Goal: Find specific page/section: Find specific page/section

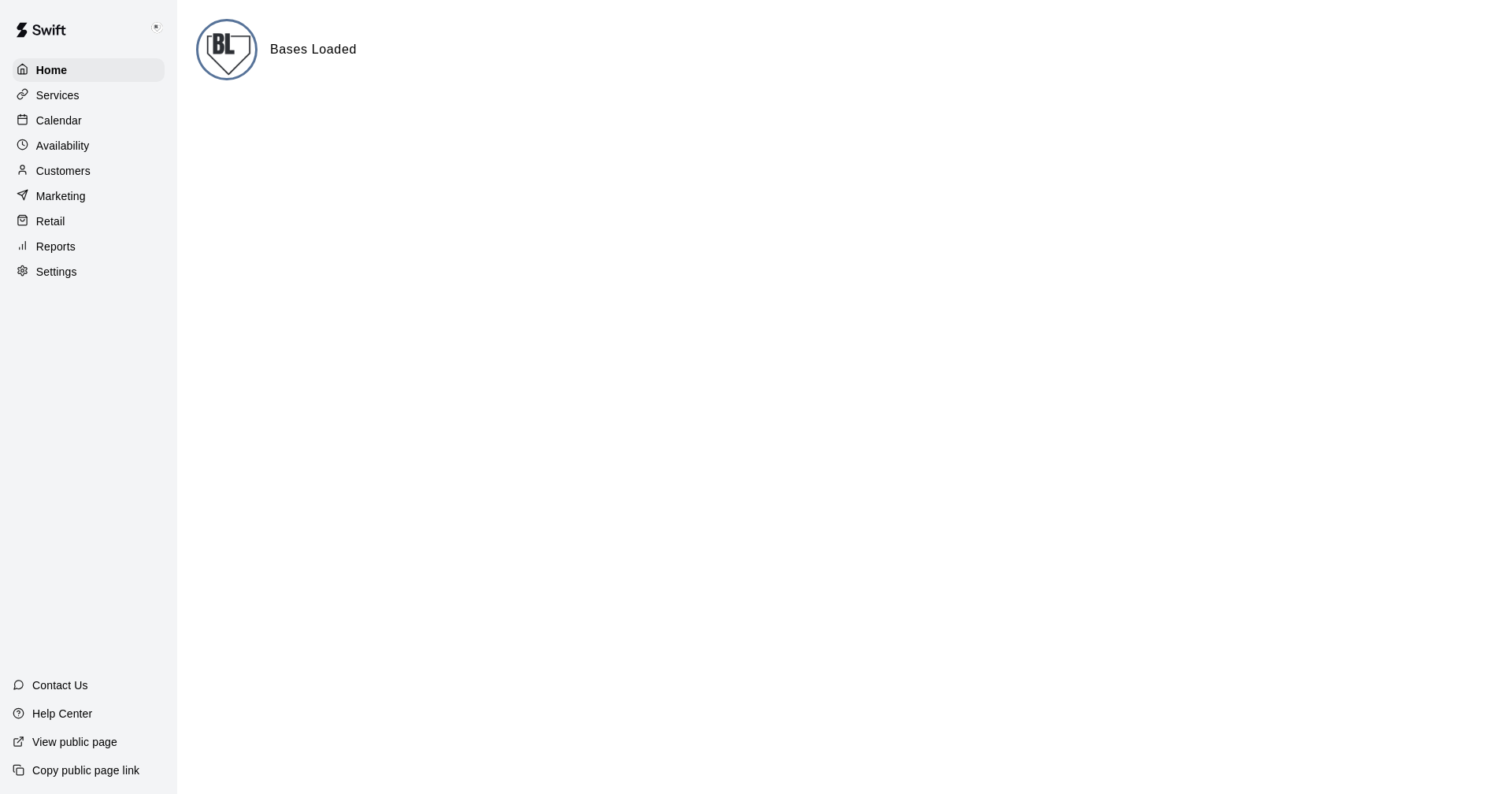
drag, startPoint x: 50, startPoint y: 177, endPoint x: 65, endPoint y: 174, distance: 15.3
click at [50, 176] on p "Customers" at bounding box center [63, 171] width 54 height 16
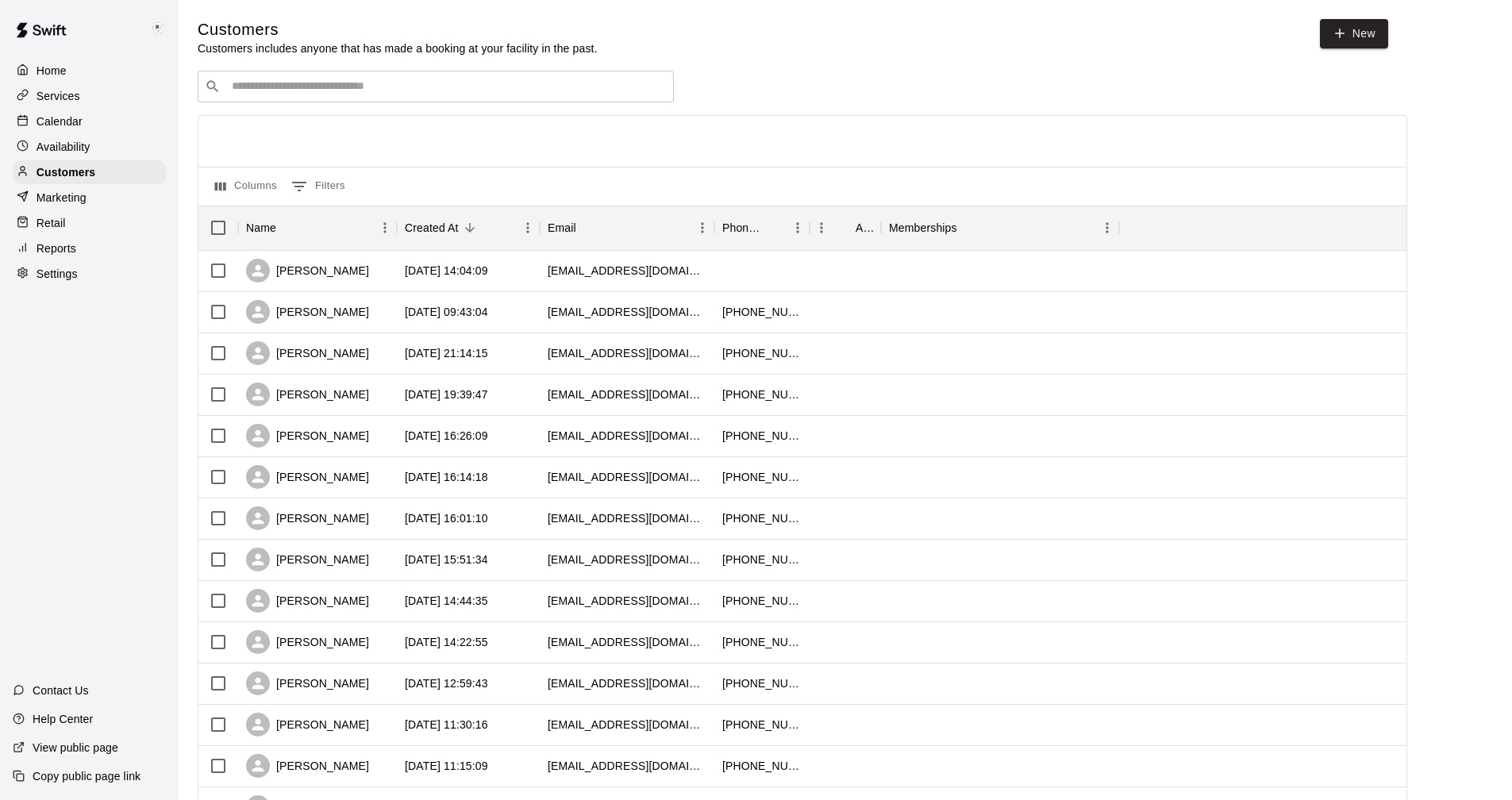
click at [322, 91] on input "Search customers by name or email" at bounding box center [446, 87] width 440 height 16
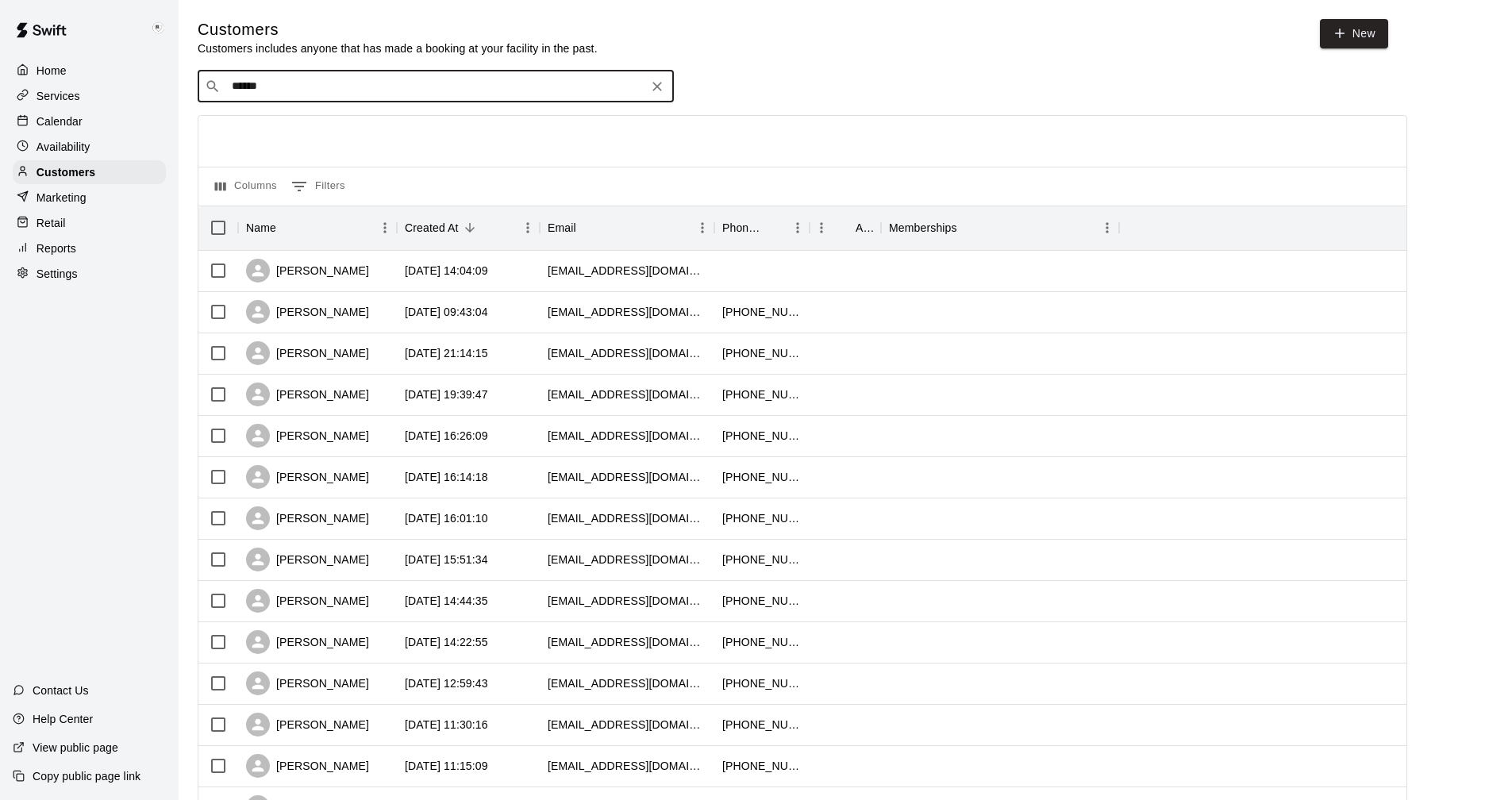
type input "******"
click at [341, 90] on input "******" at bounding box center [435, 87] width 416 height 16
click at [300, 127] on p "[PERSON_NAME]" at bounding box center [290, 121] width 96 height 17
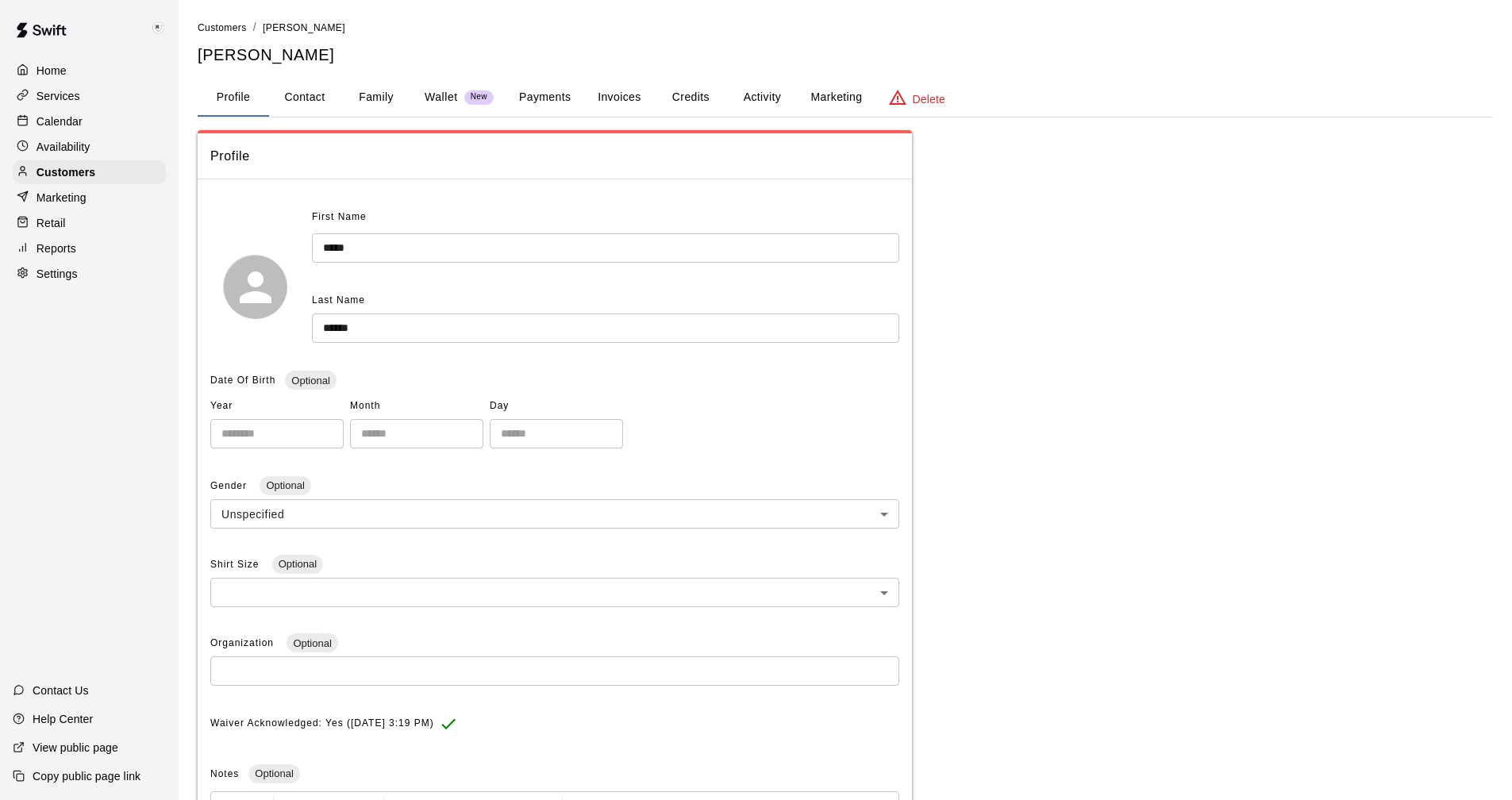
click at [736, 88] on button "Activity" at bounding box center [762, 97] width 71 height 38
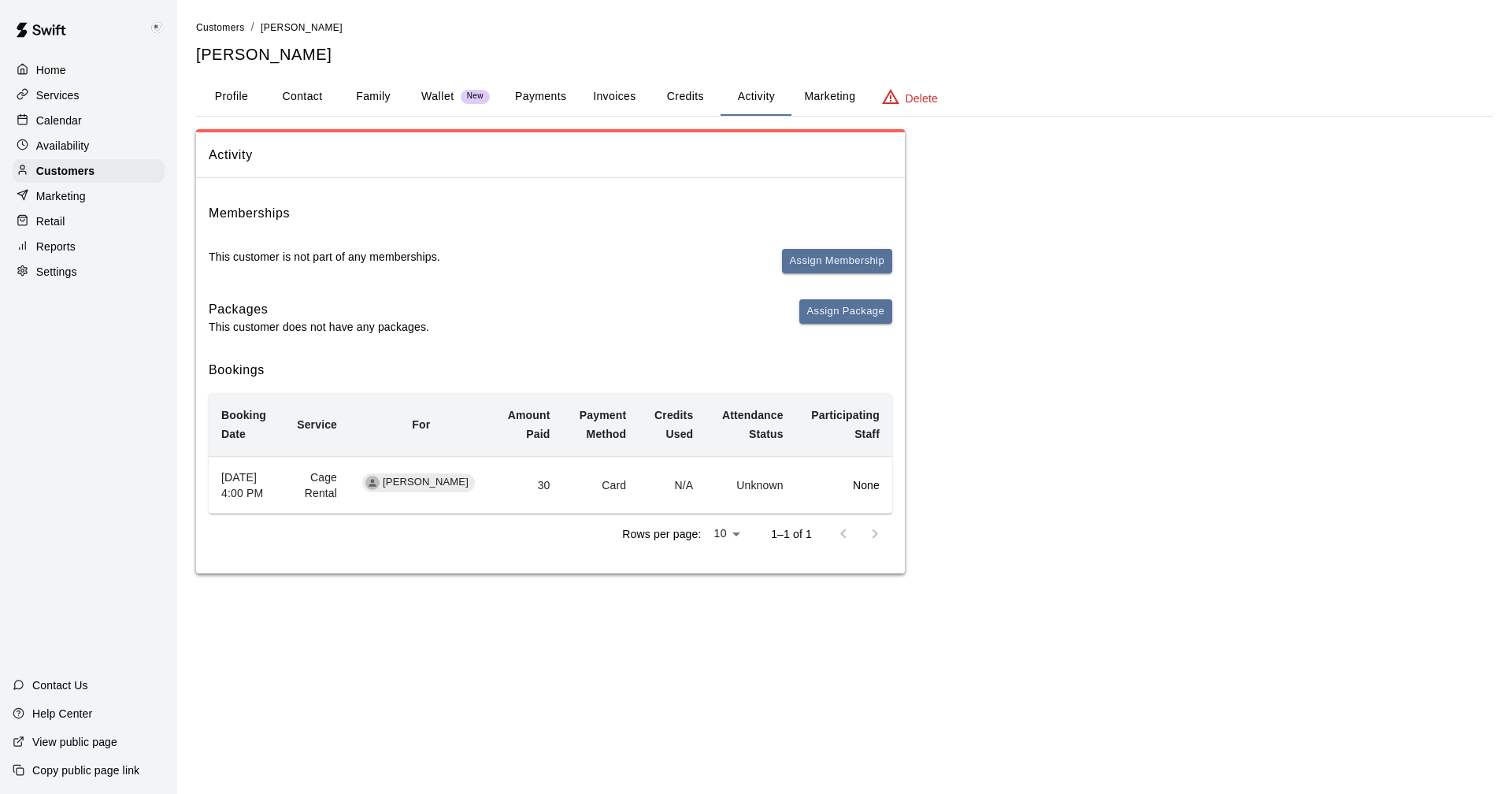
click at [551, 92] on button "Payments" at bounding box center [540, 97] width 76 height 38
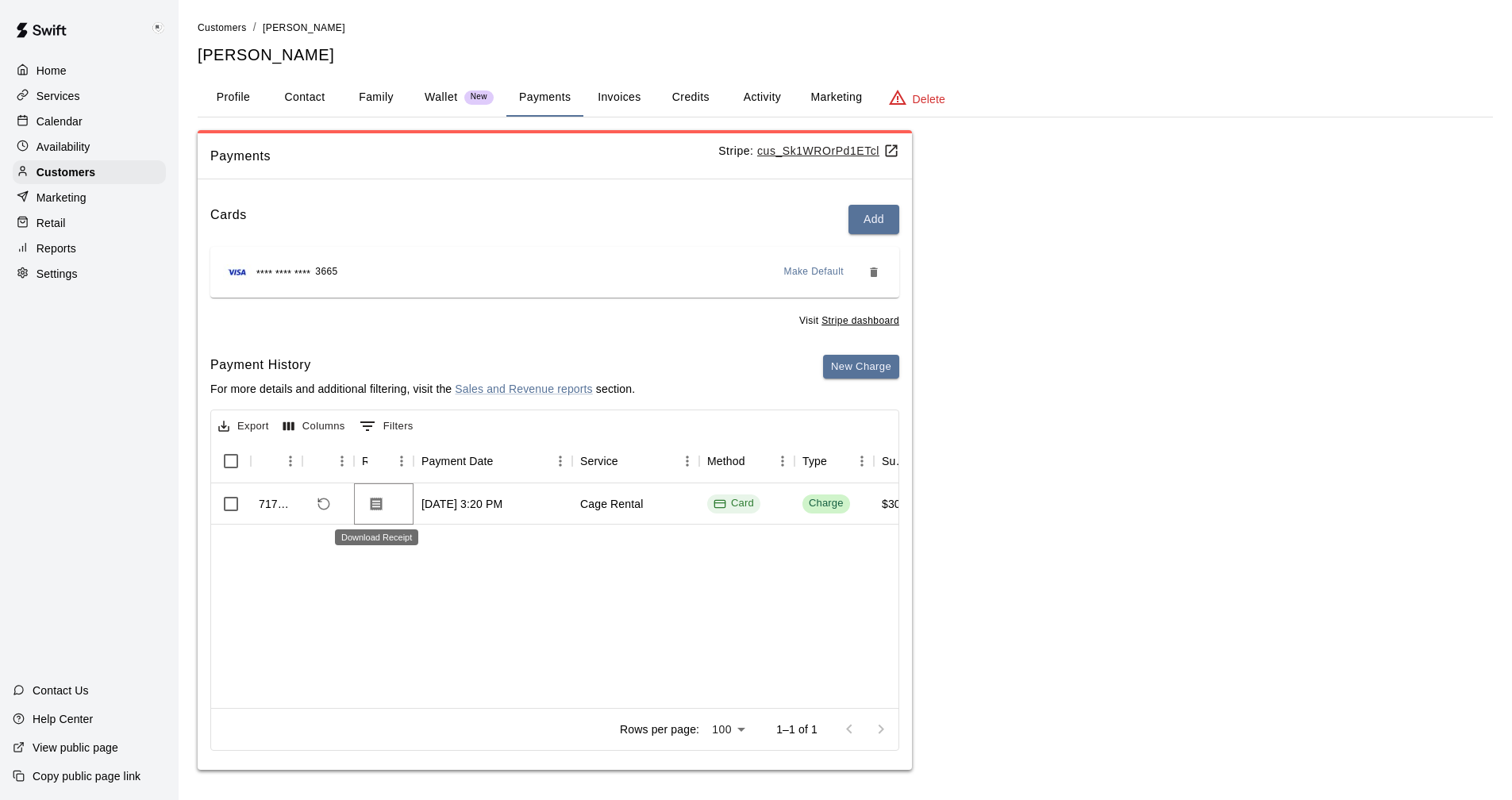
click at [374, 504] on icon "Download Receipt" at bounding box center [377, 504] width 16 height 16
click at [736, 149] on u "cus_Sk1WROrPd1ETcl" at bounding box center [827, 151] width 142 height 12
click at [64, 120] on p "Calendar" at bounding box center [60, 121] width 46 height 16
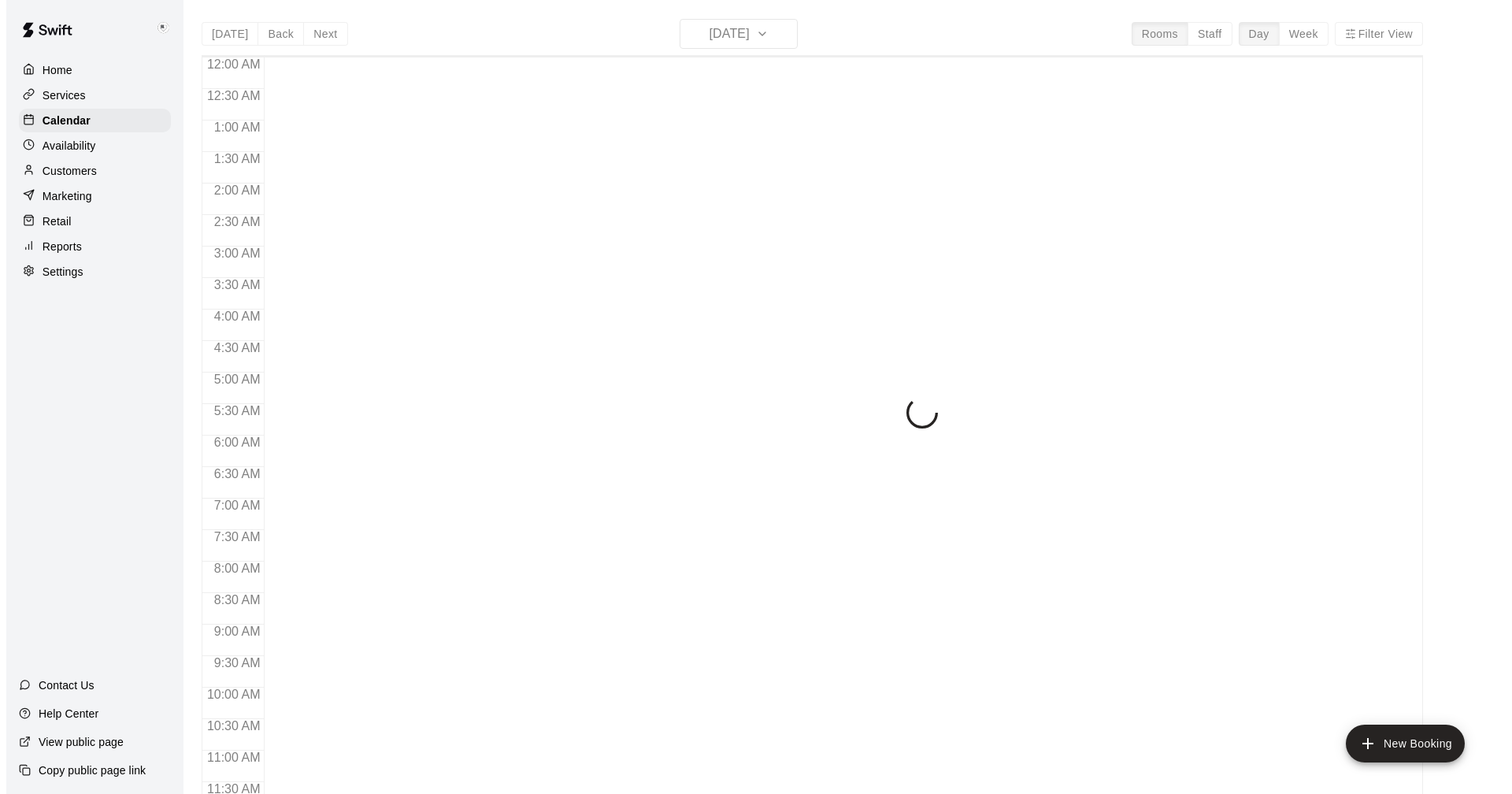
scroll to position [758, 0]
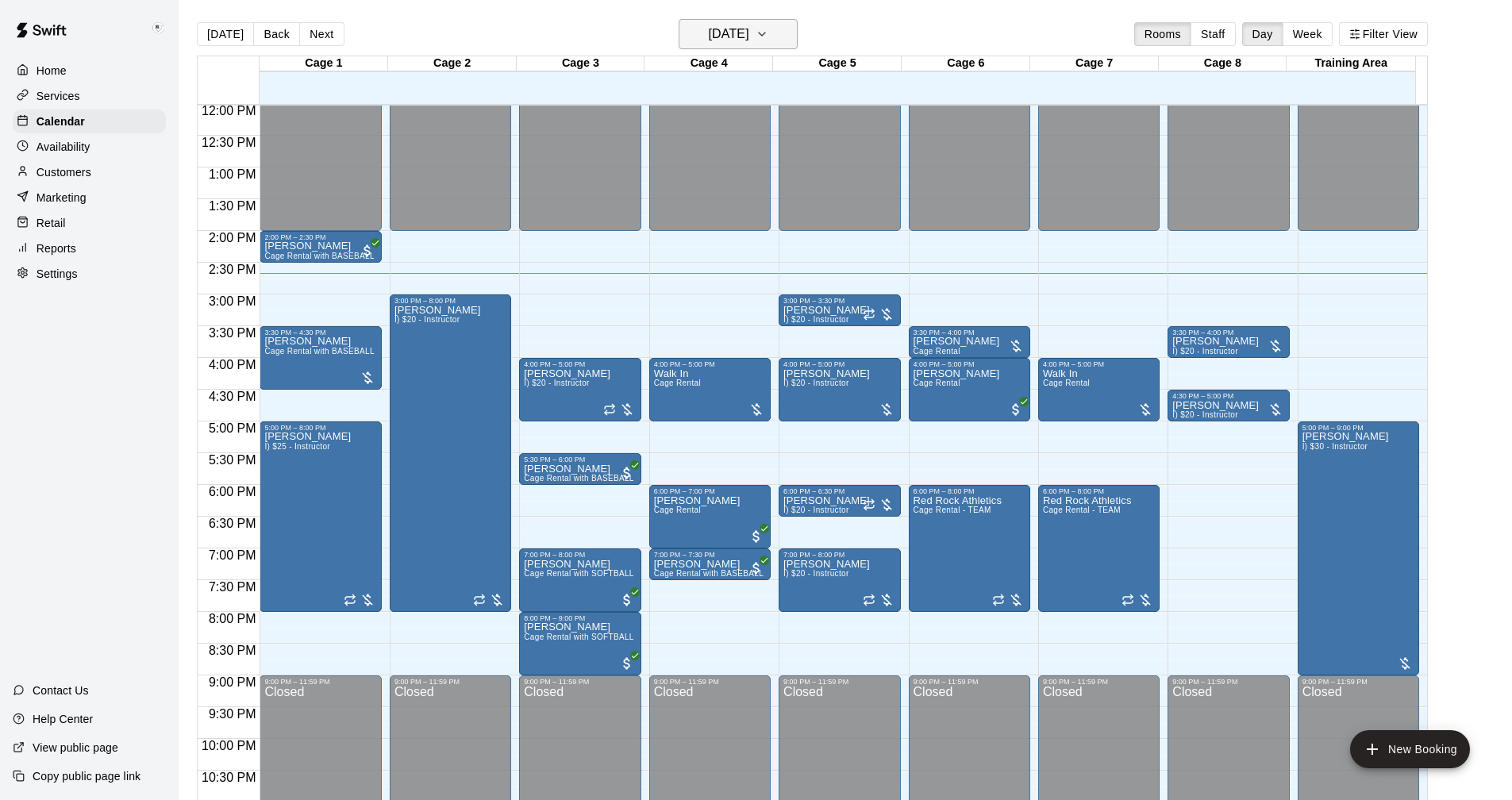
click at [736, 32] on icon "button" at bounding box center [761, 34] width 12 height 19
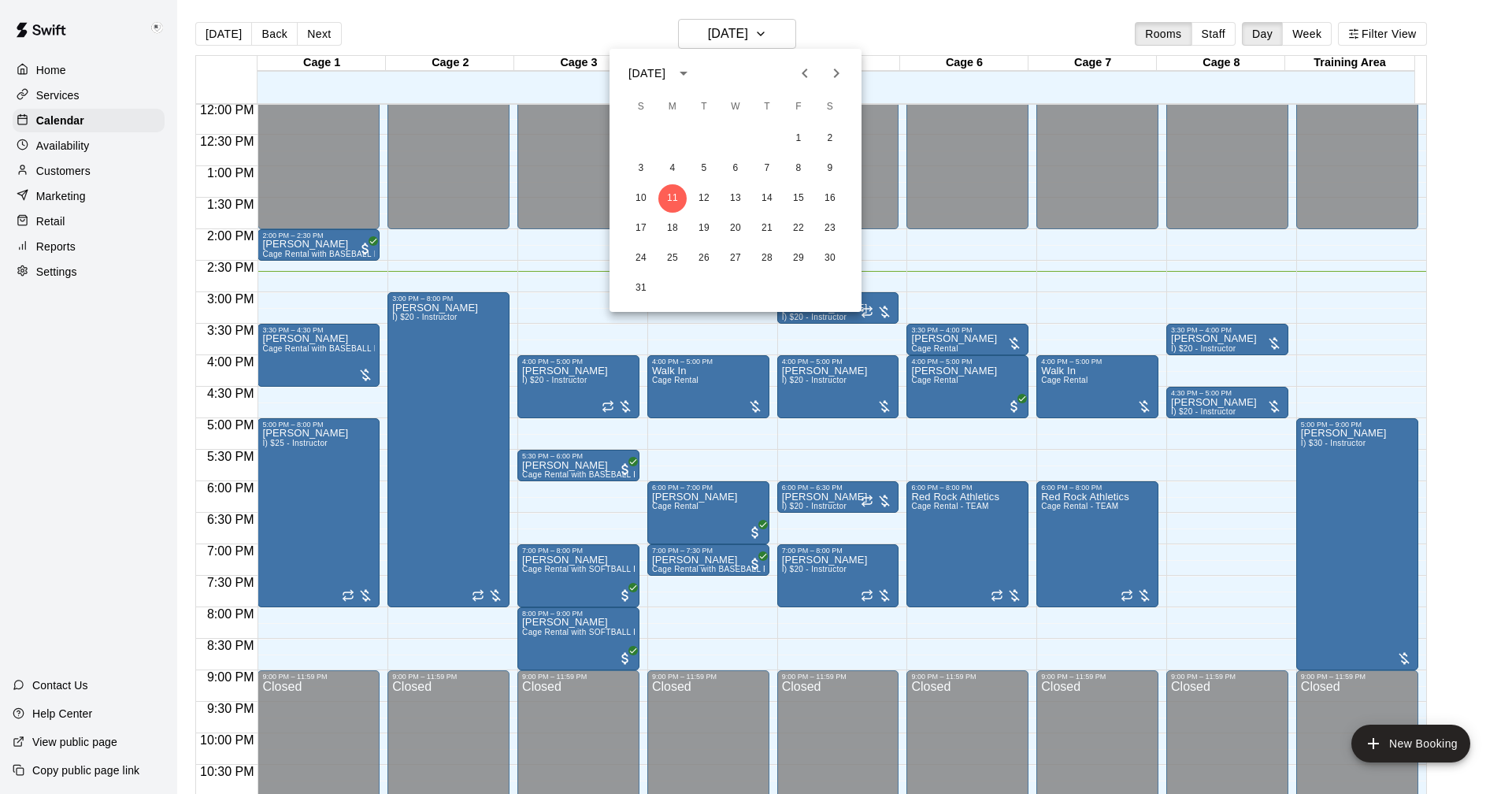
click at [731, 71] on icon "Previous month" at bounding box center [804, 73] width 19 height 19
click at [731, 223] on button "24" at bounding box center [767, 229] width 28 height 28
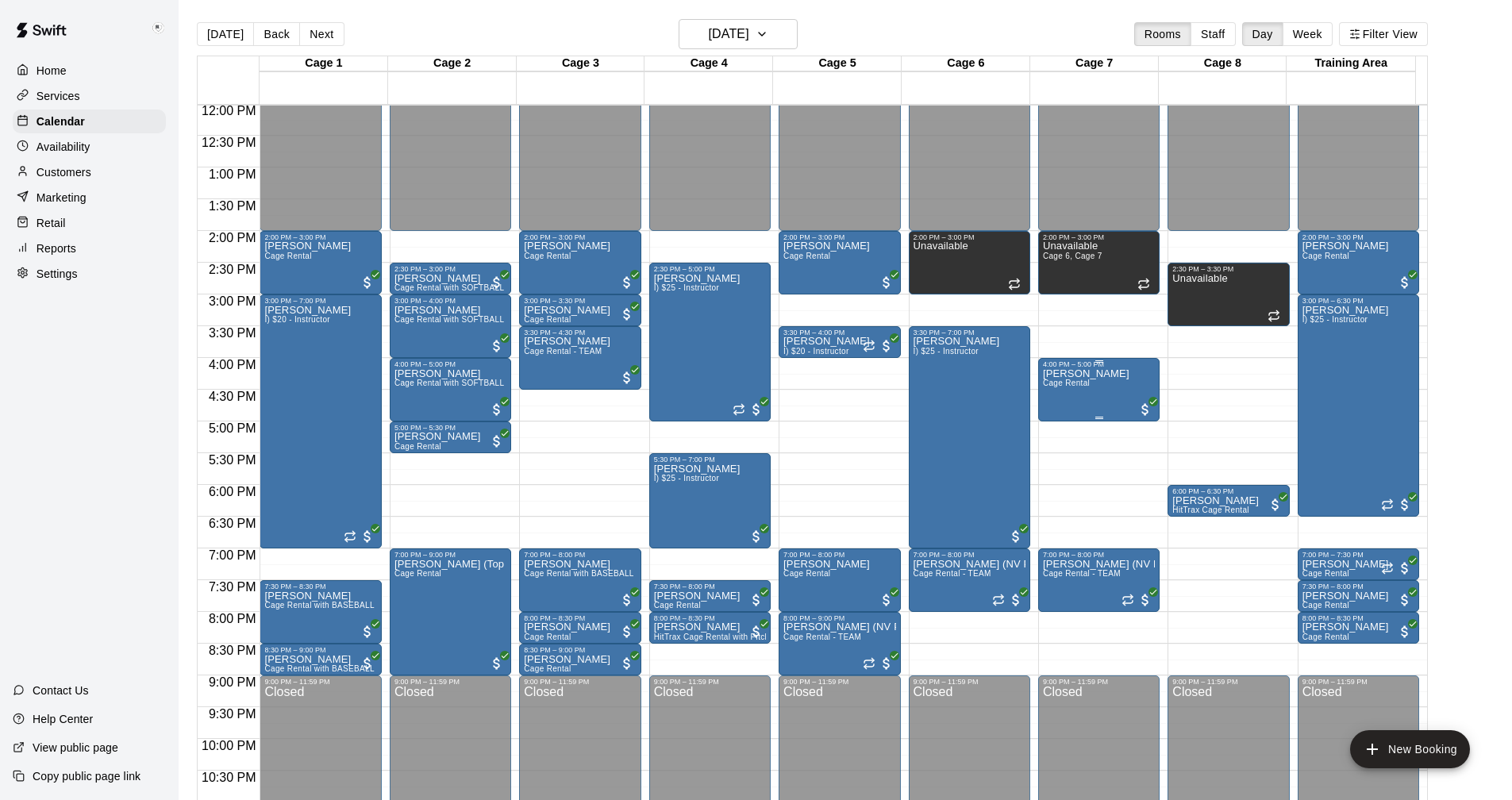
click at [736, 390] on div "[PERSON_NAME] Cage Rental" at bounding box center [1085, 769] width 87 height 800
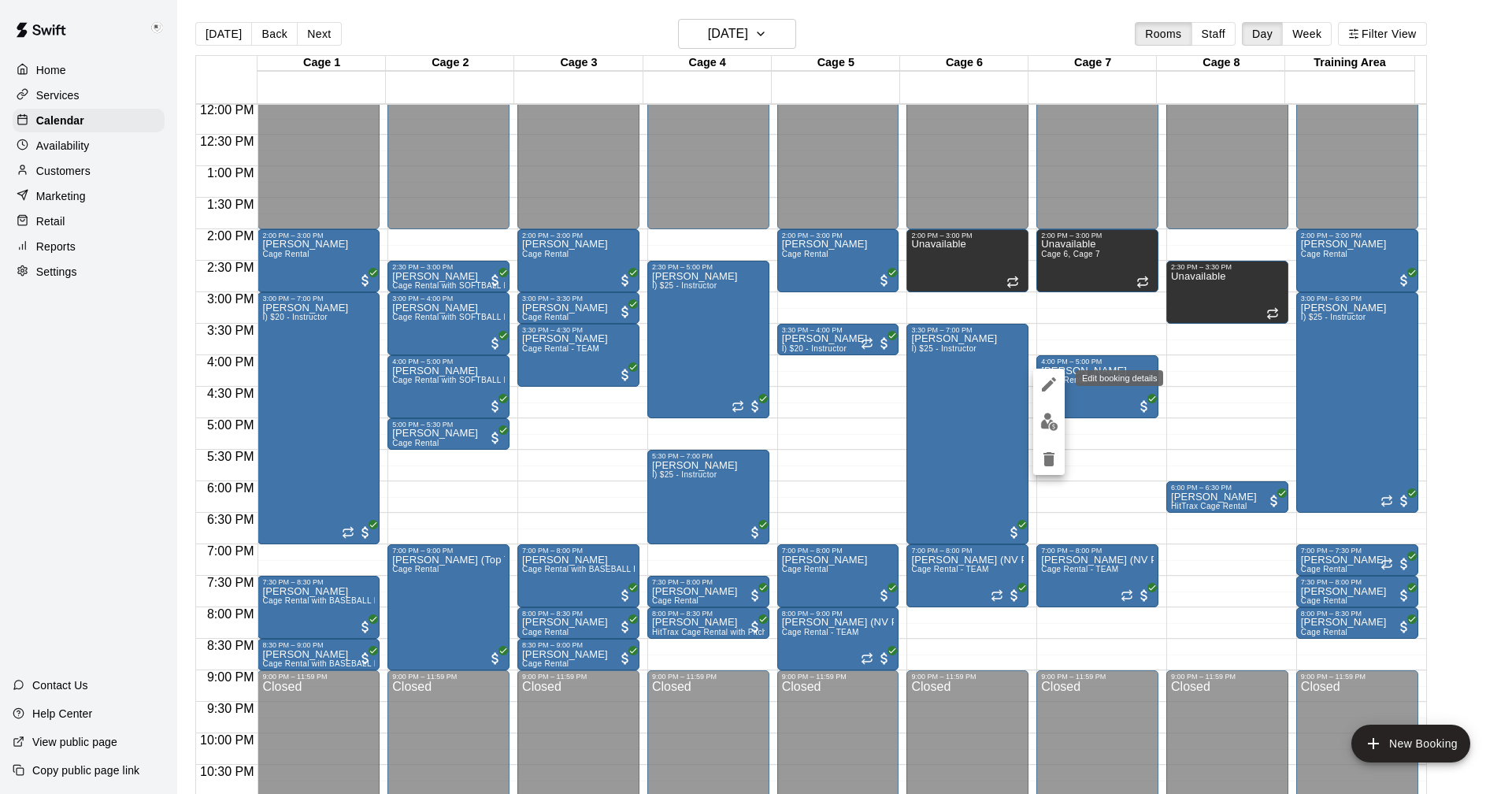
click at [731, 385] on icon "edit" at bounding box center [1049, 385] width 14 height 14
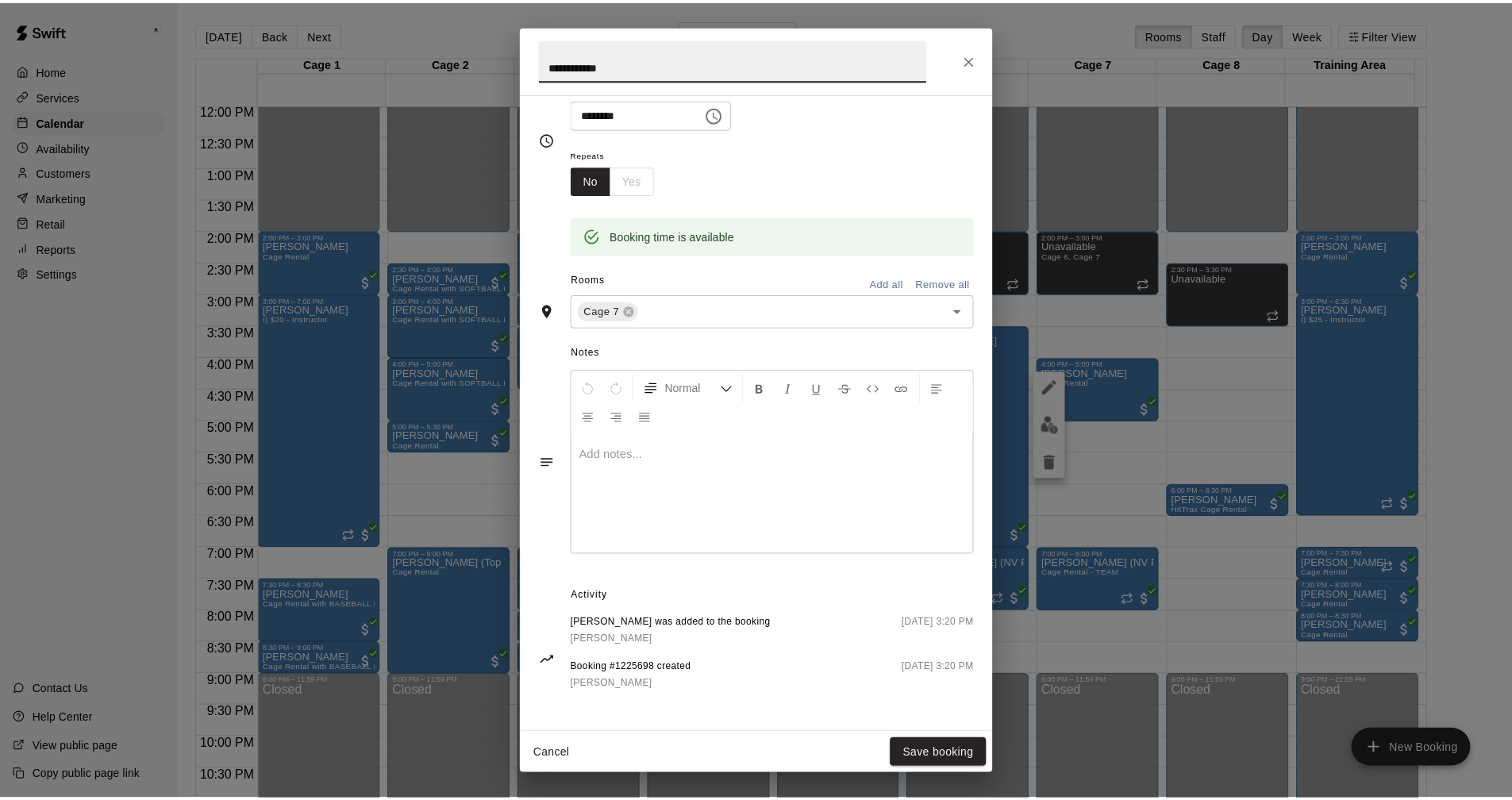
scroll to position [0, 0]
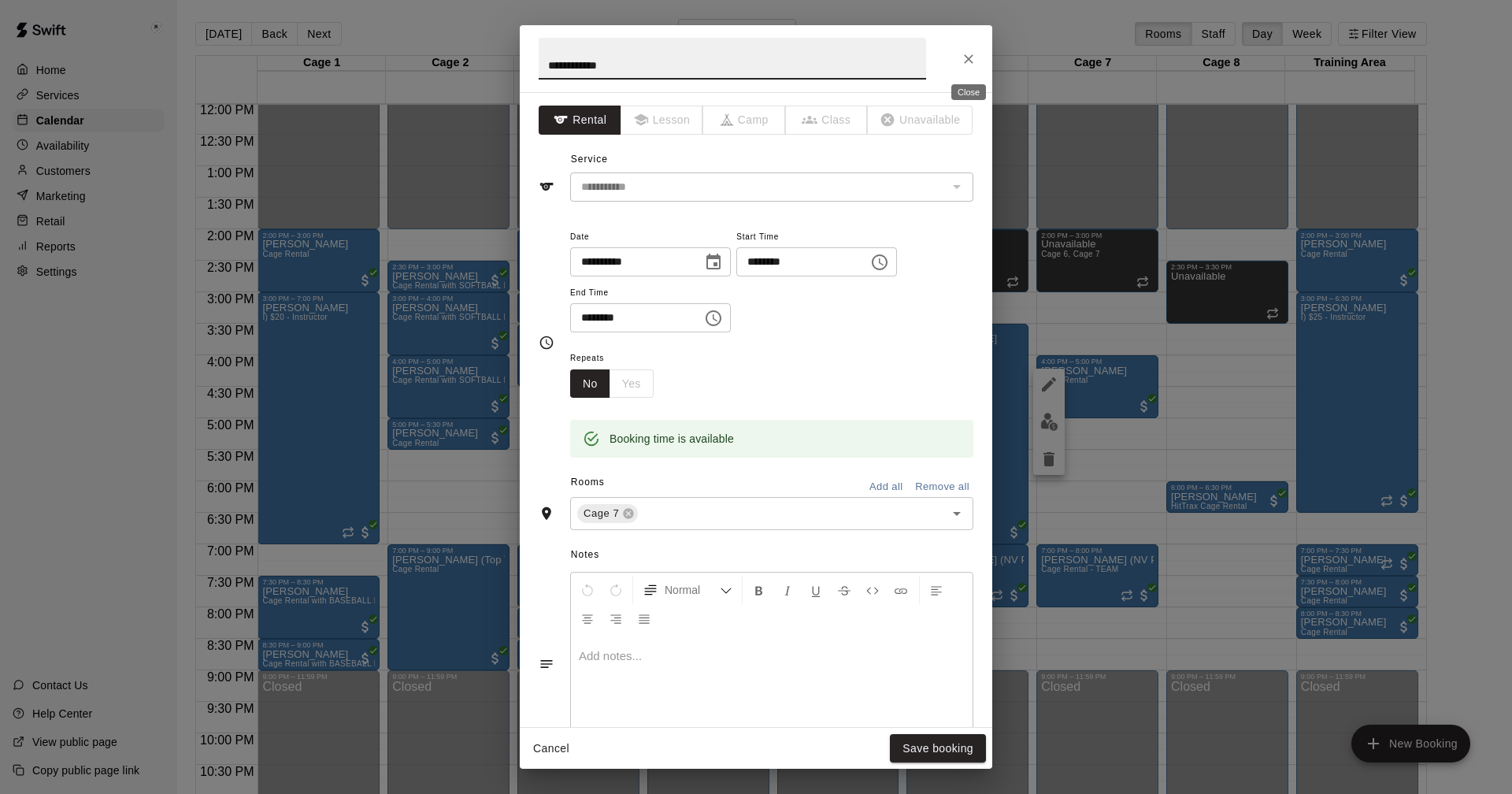
click at [731, 59] on icon "Close" at bounding box center [969, 59] width 16 height 16
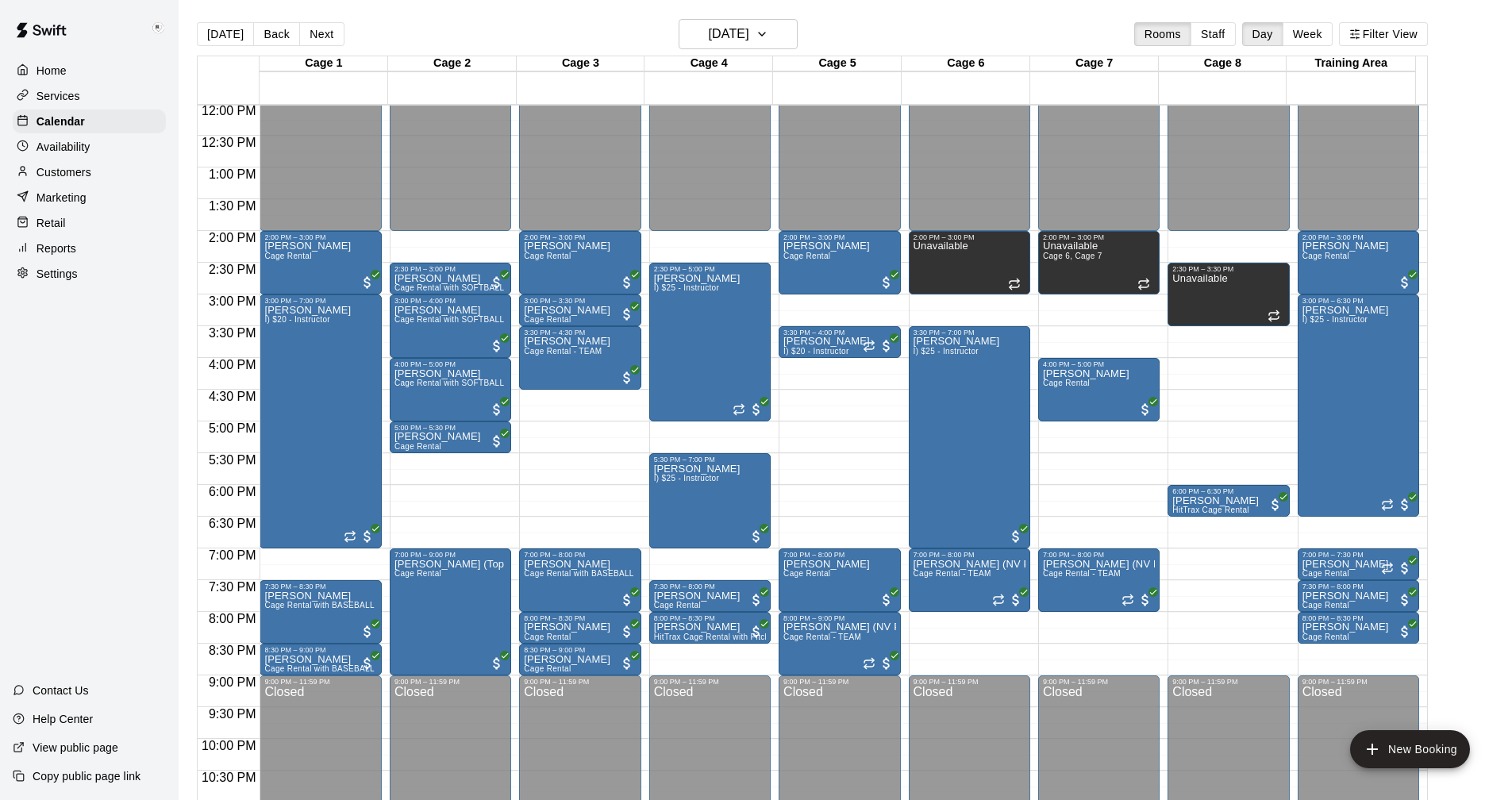
click at [52, 174] on p "Customers" at bounding box center [63, 172] width 54 height 16
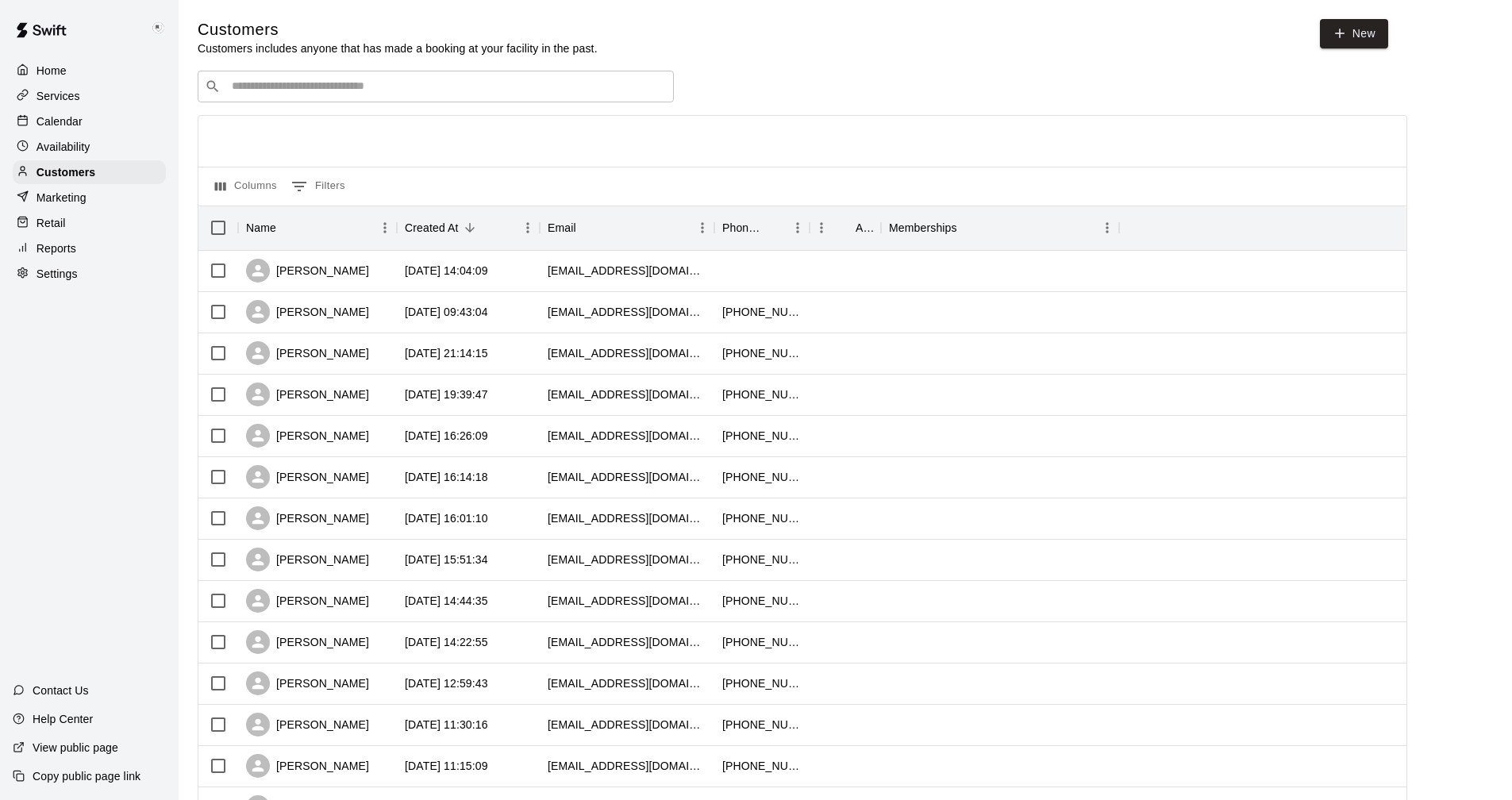
click at [321, 82] on input "Search customers by name or email" at bounding box center [446, 87] width 440 height 16
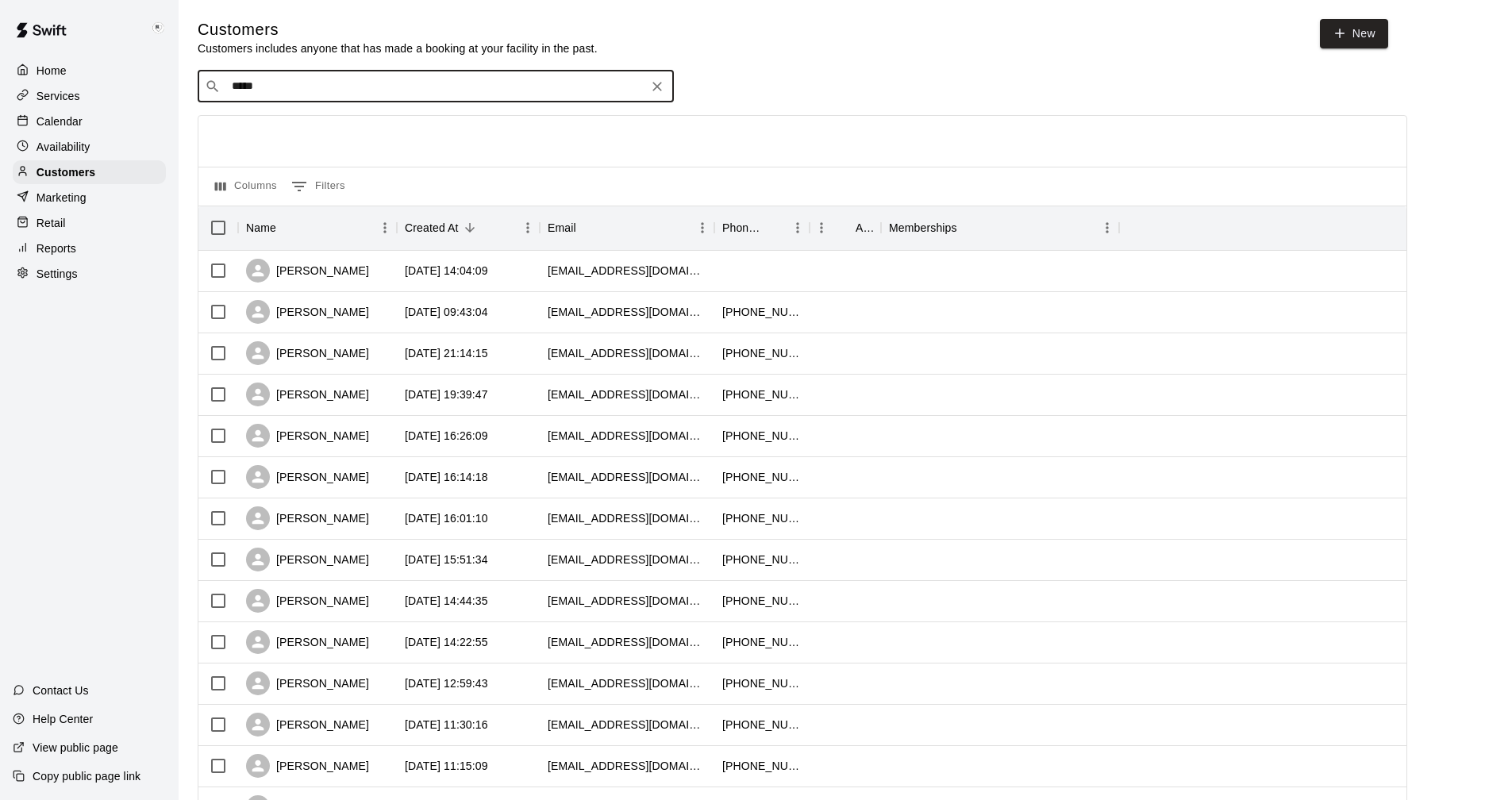
type input "******"
click at [276, 129] on p "[PERSON_NAME]" at bounding box center [290, 121] width 96 height 17
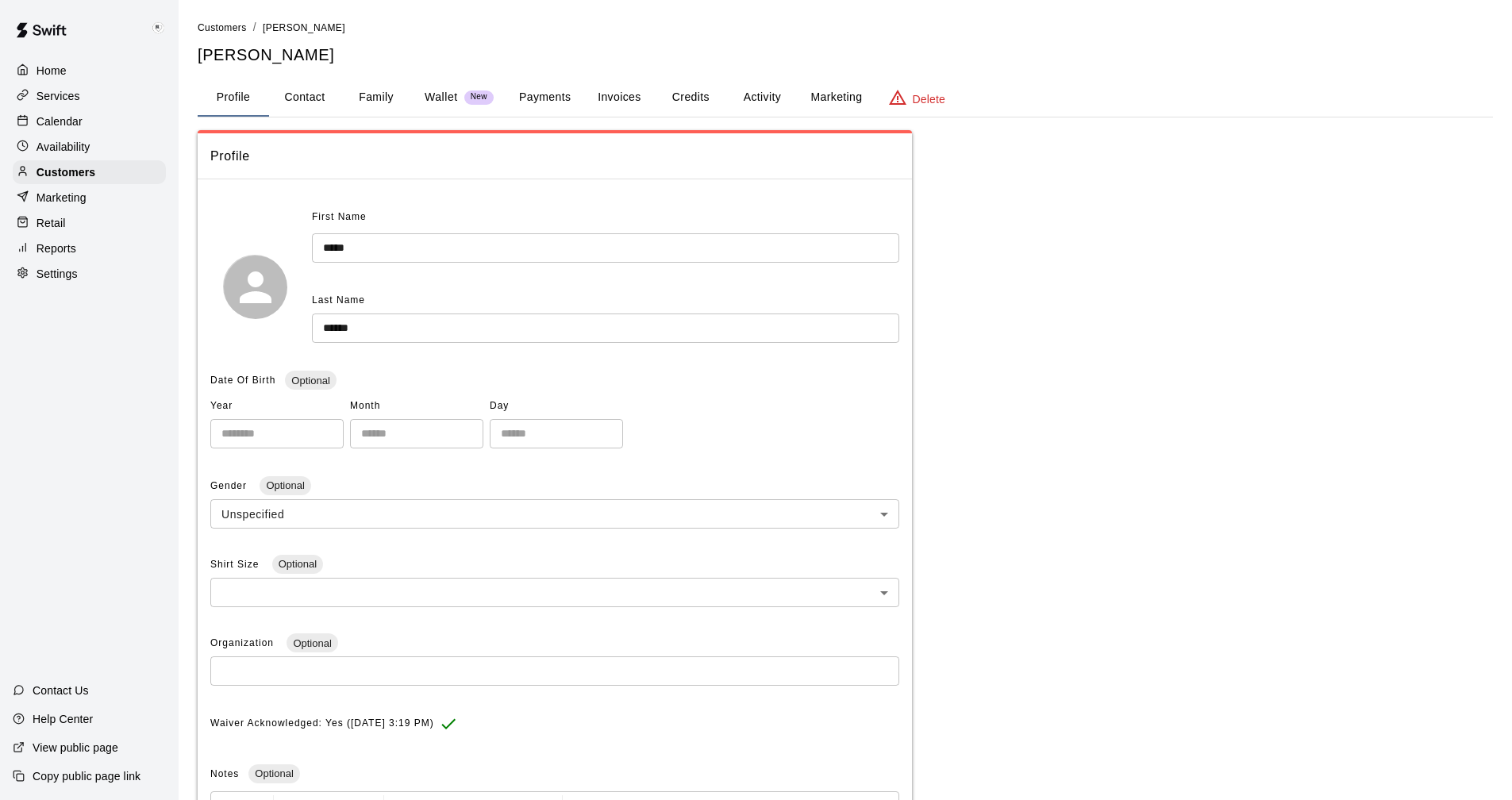
click at [542, 100] on button "Payments" at bounding box center [544, 97] width 77 height 38
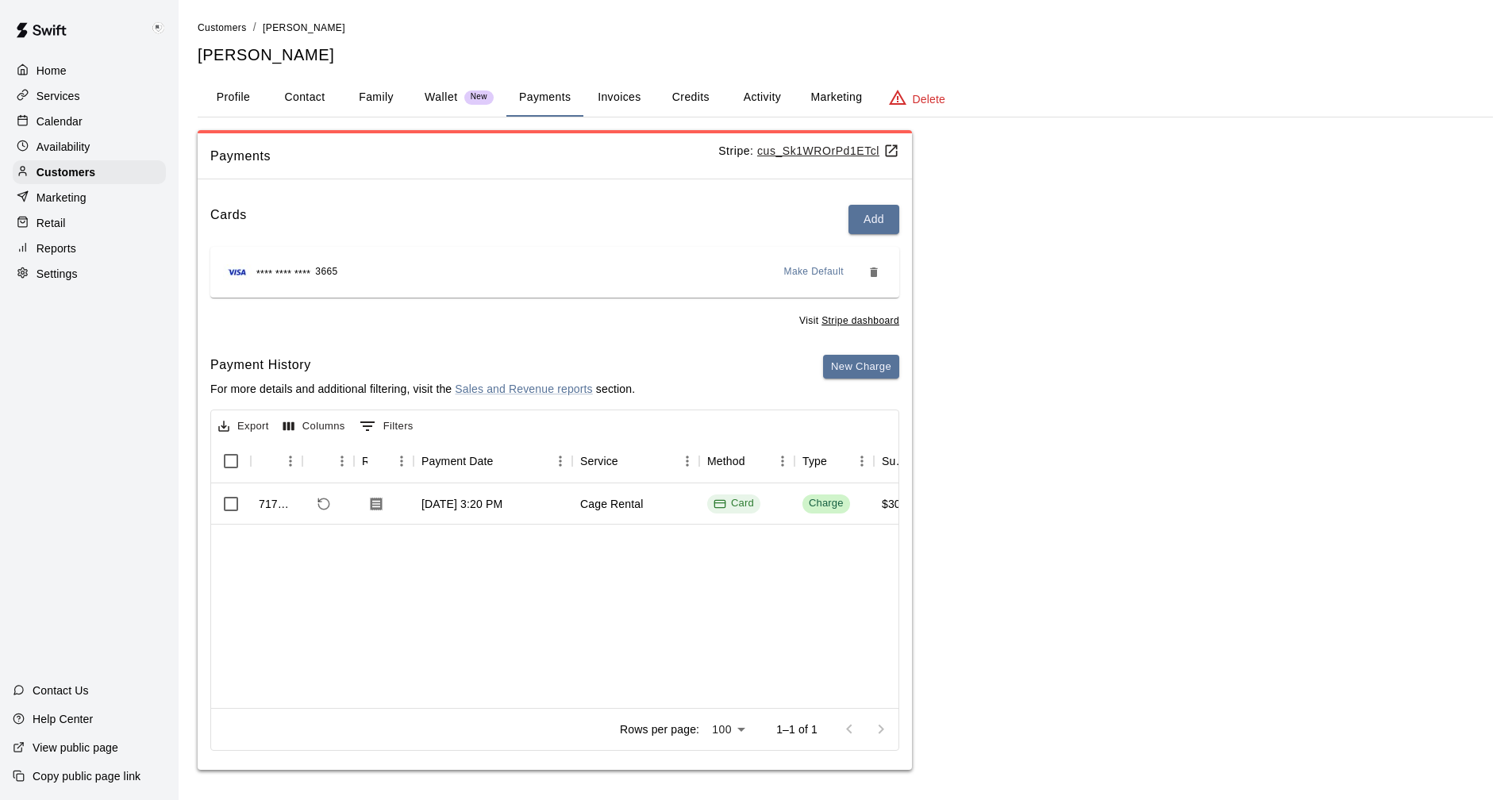
click at [620, 87] on button "Invoices" at bounding box center [619, 97] width 71 height 38
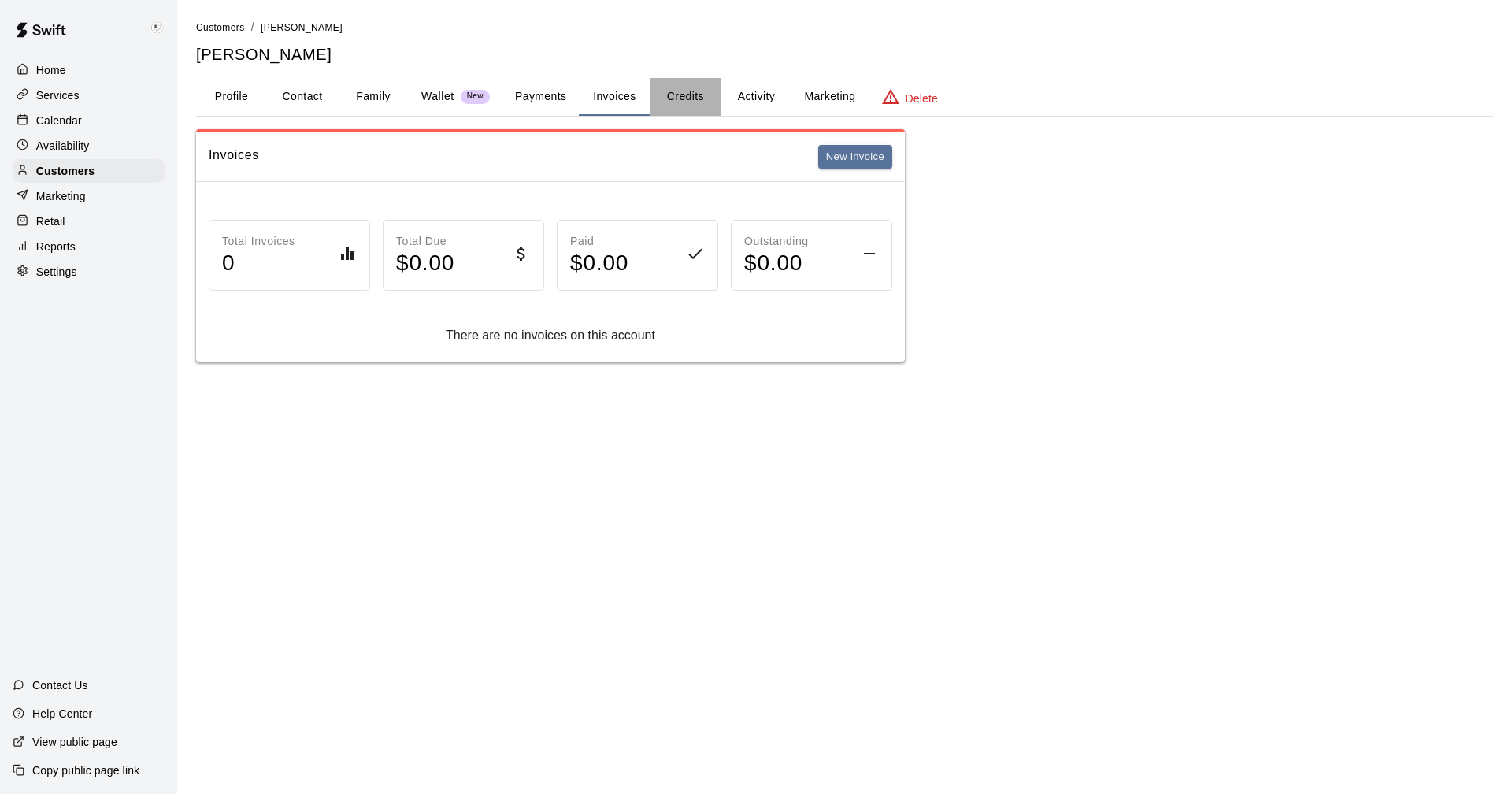
click at [681, 96] on button "Credits" at bounding box center [686, 97] width 71 height 38
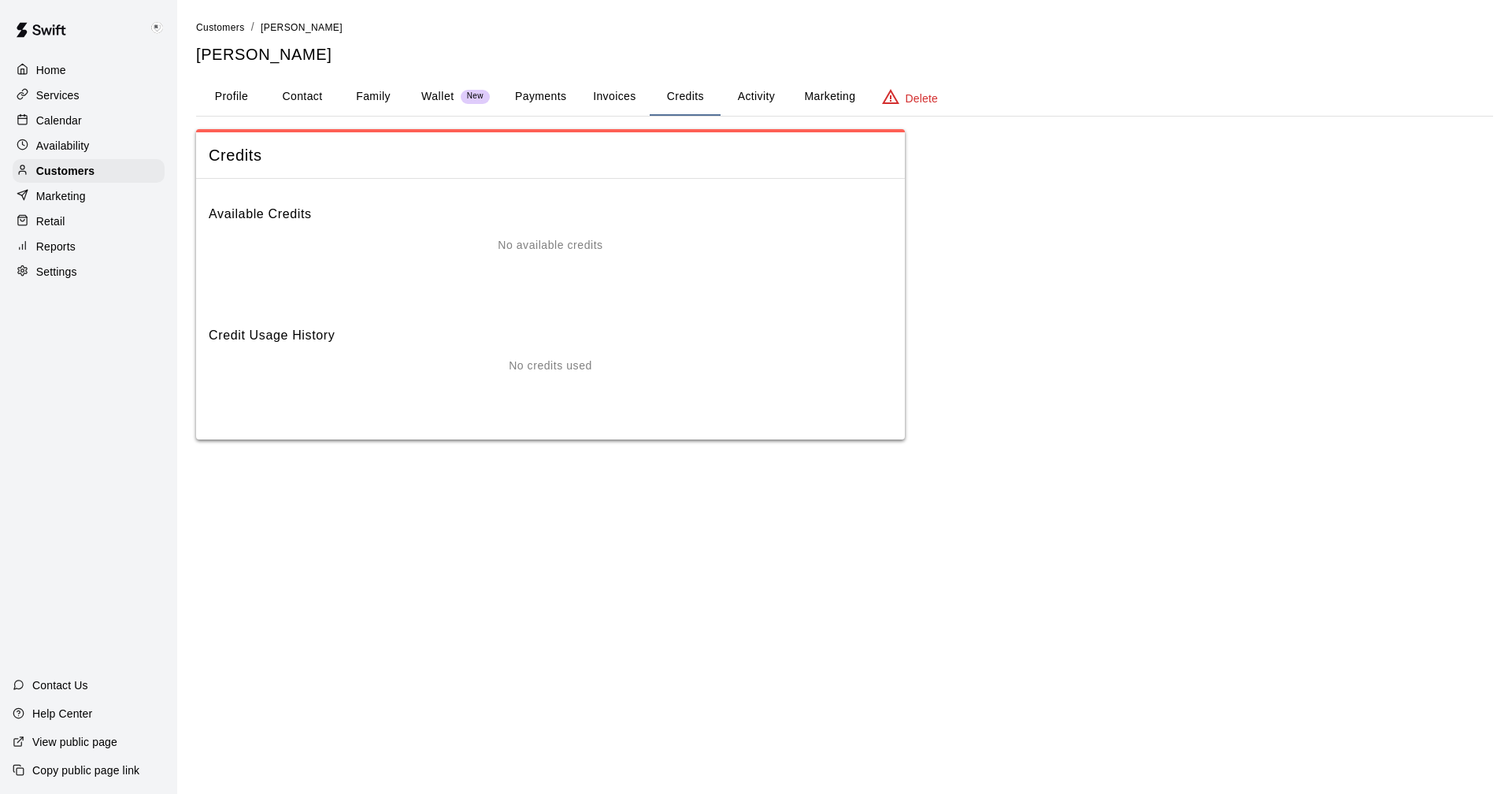
click at [731, 100] on button "Activity" at bounding box center [756, 97] width 71 height 38
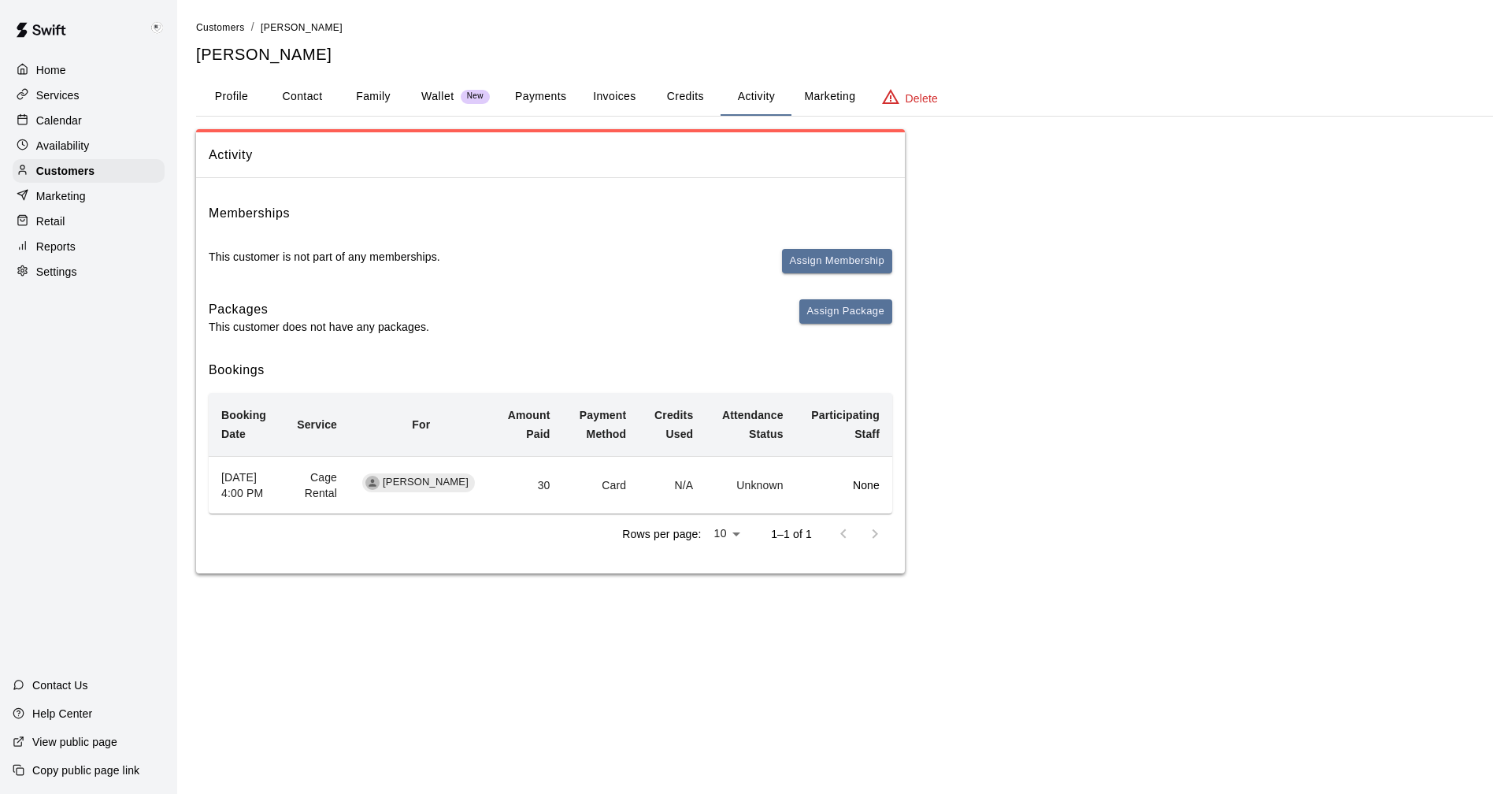
click at [58, 127] on p "Calendar" at bounding box center [59, 121] width 46 height 16
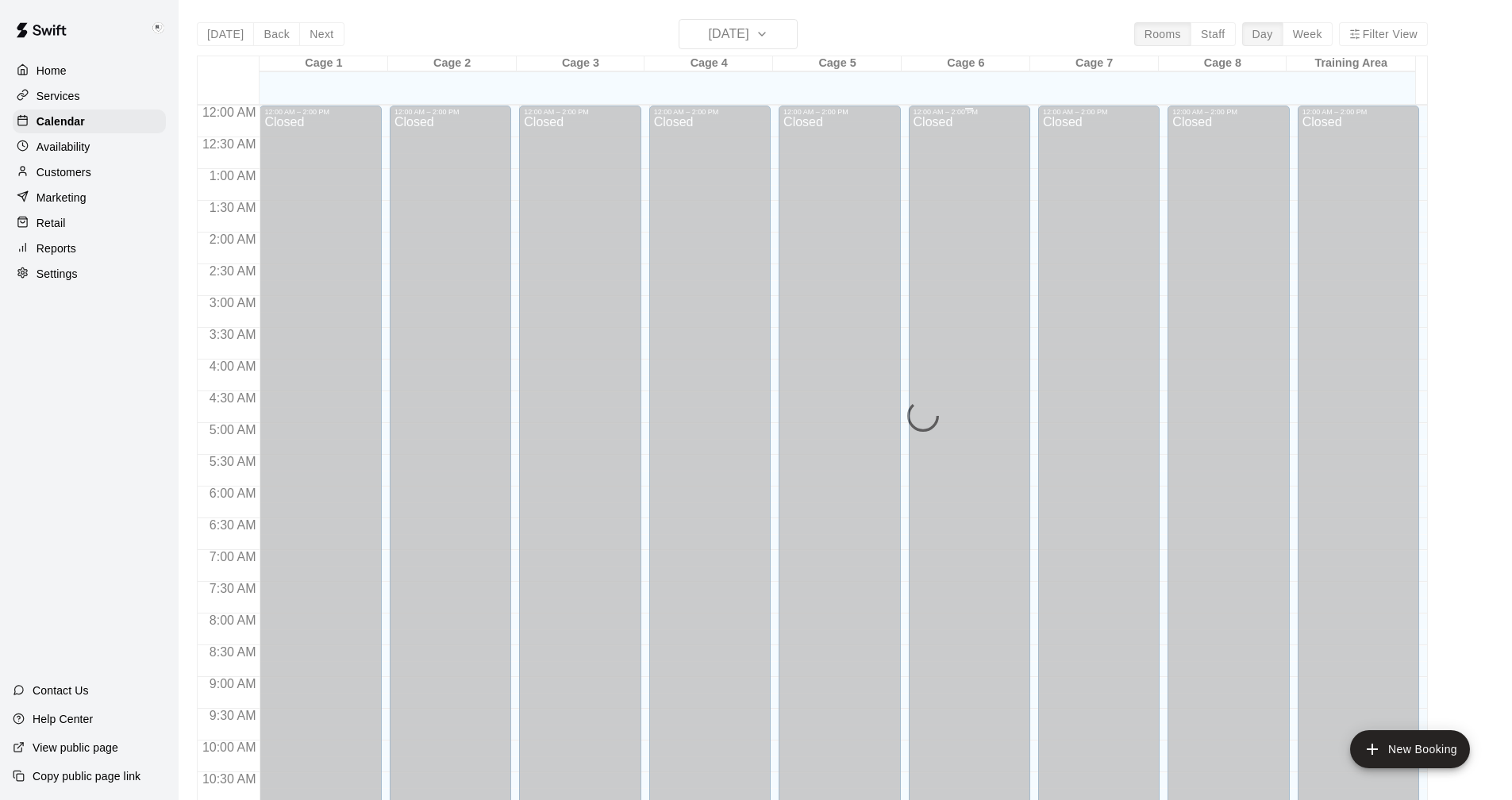
scroll to position [763, 0]
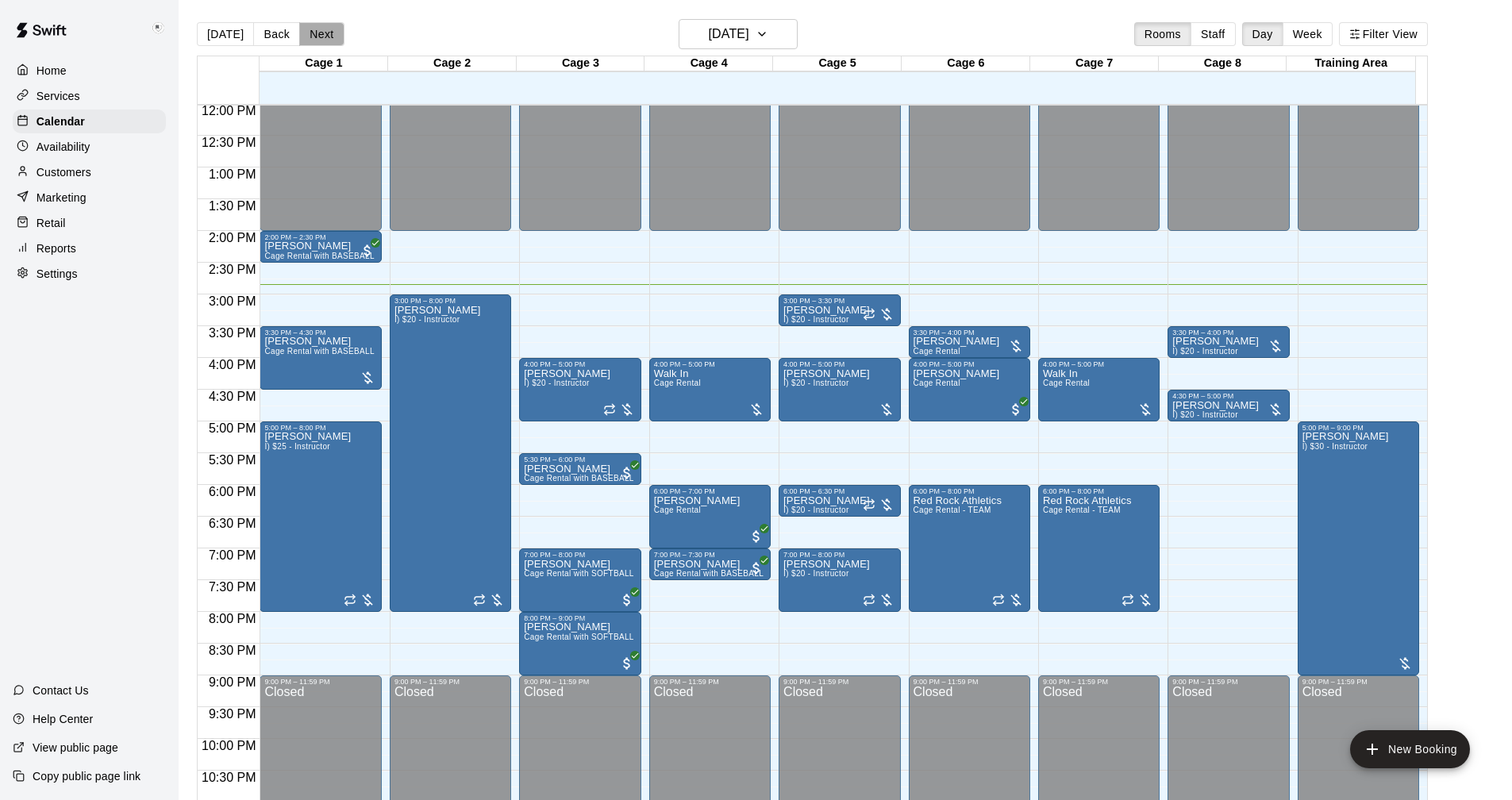
click at [307, 36] on button "Next" at bounding box center [321, 34] width 45 height 24
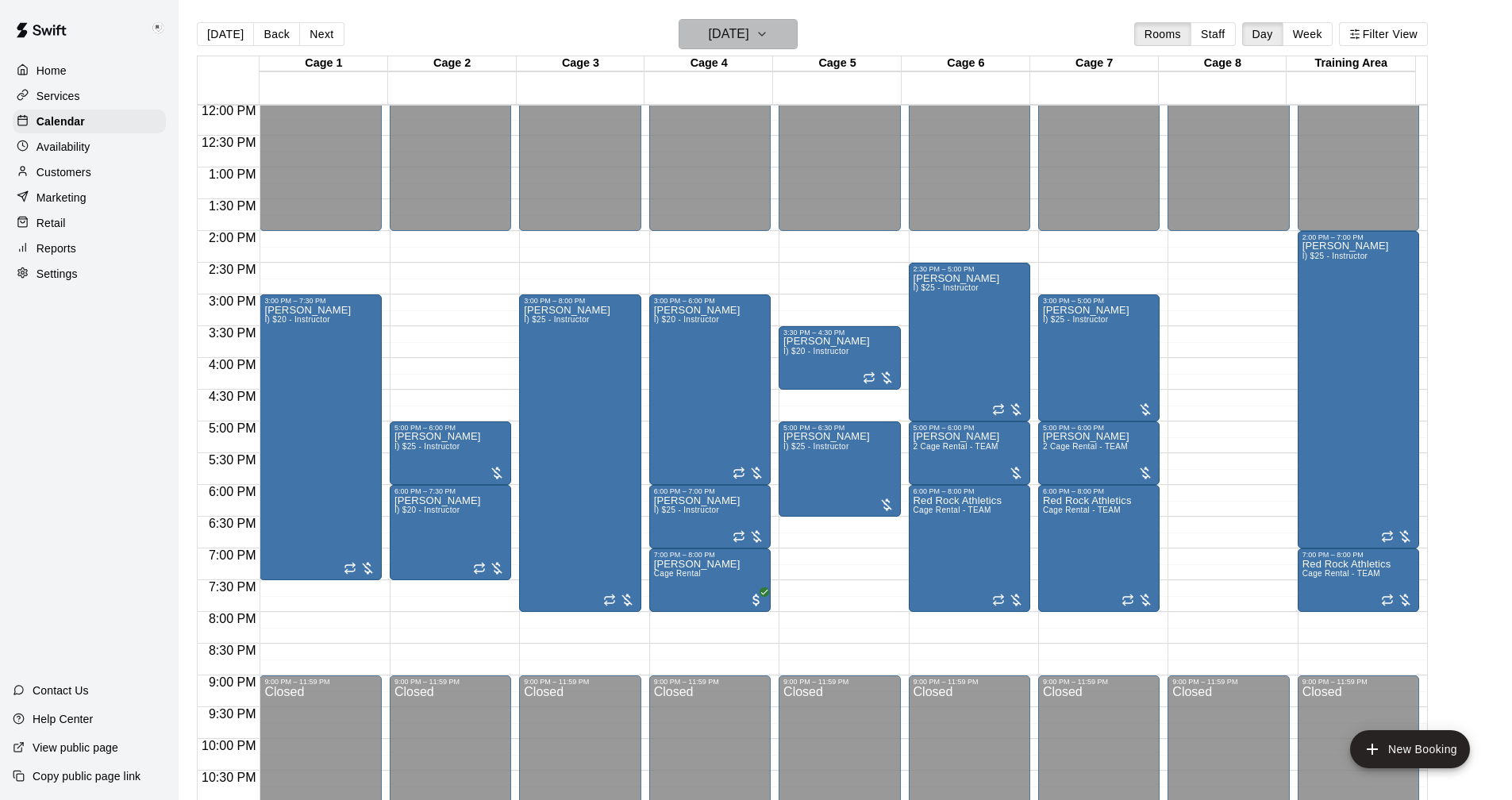
click at [736, 26] on icon "button" at bounding box center [761, 34] width 12 height 19
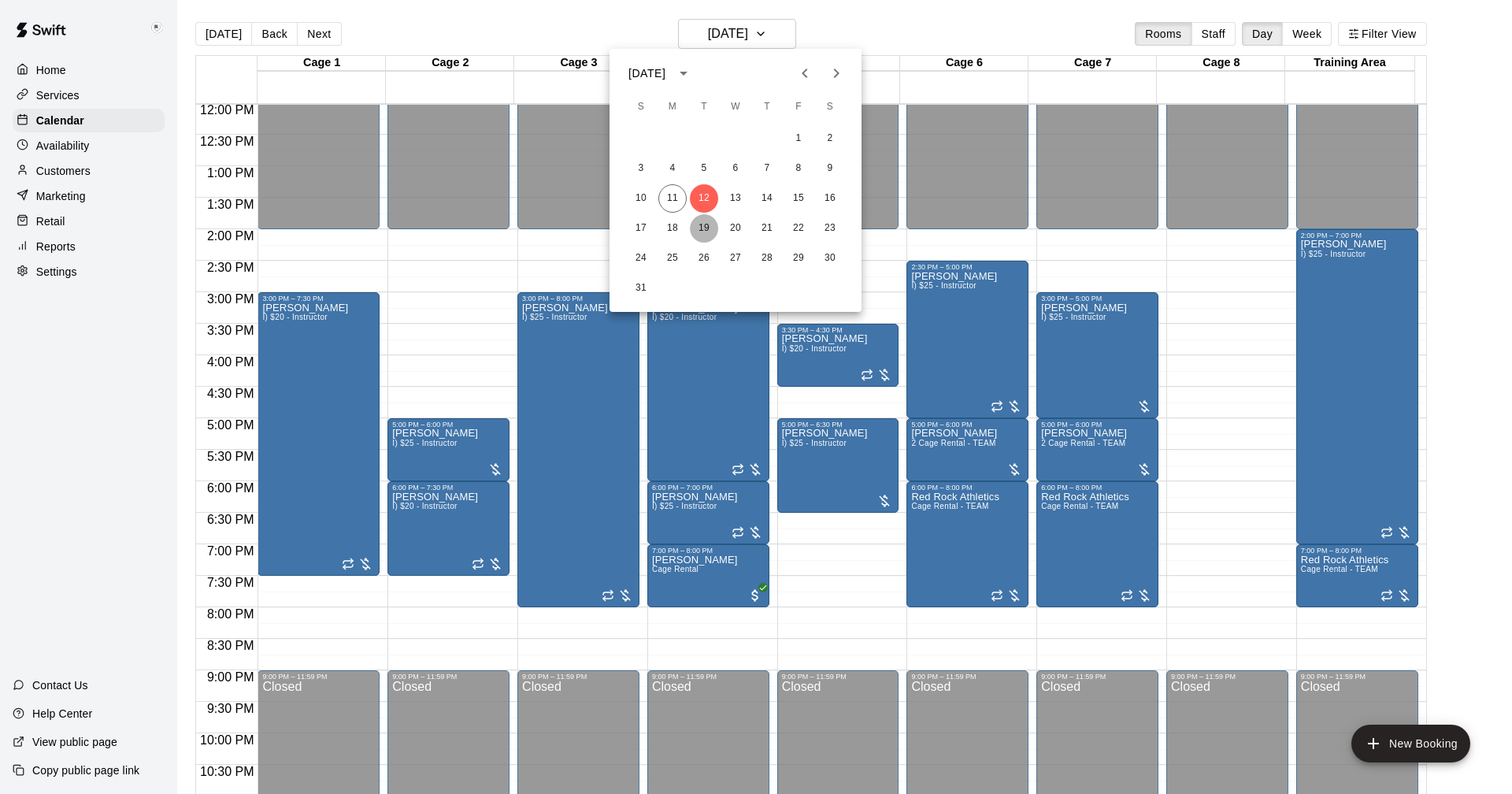
click at [706, 228] on button "19" at bounding box center [704, 229] width 28 height 28
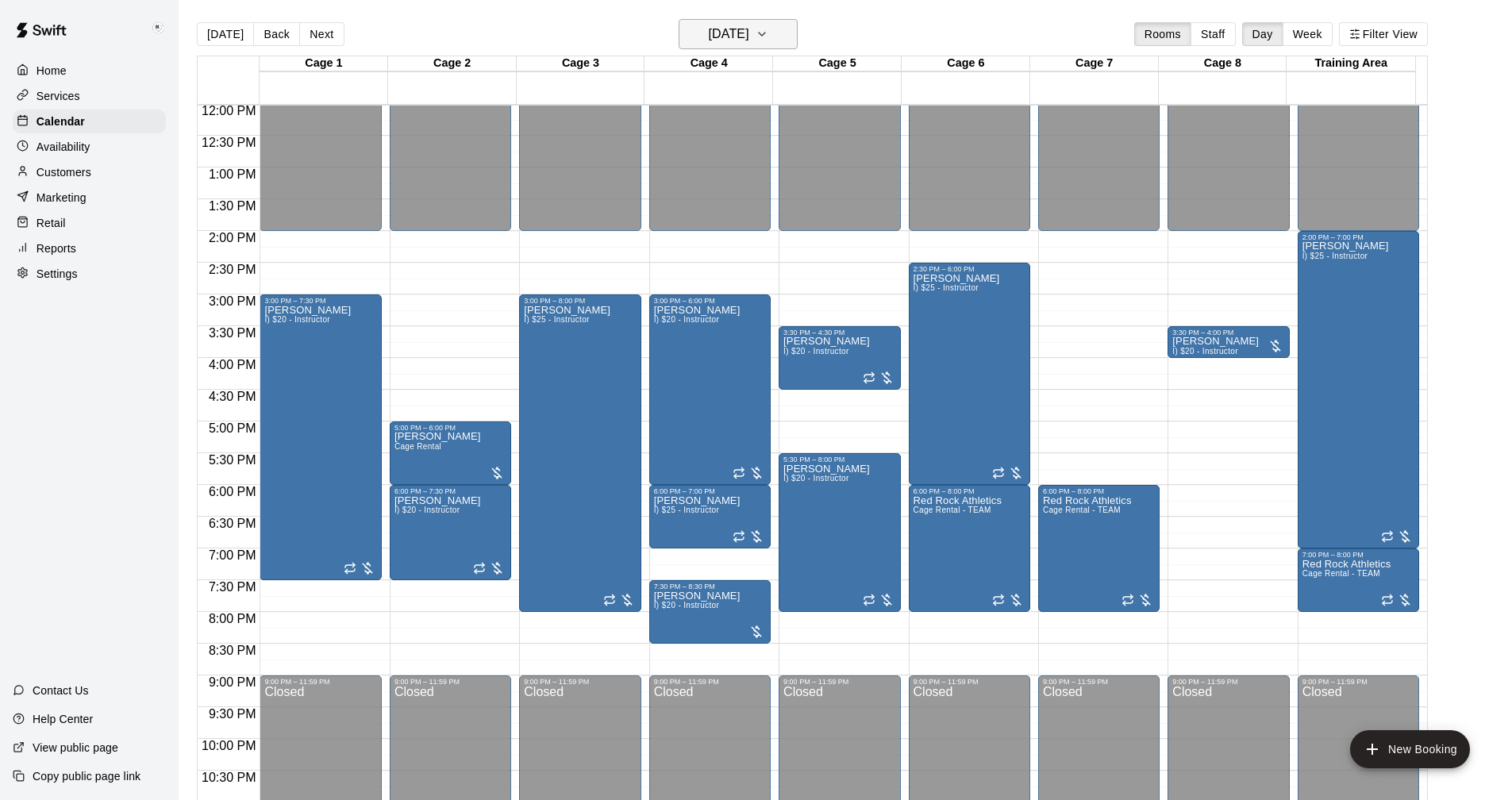
click at [736, 37] on icon "button" at bounding box center [761, 34] width 12 height 19
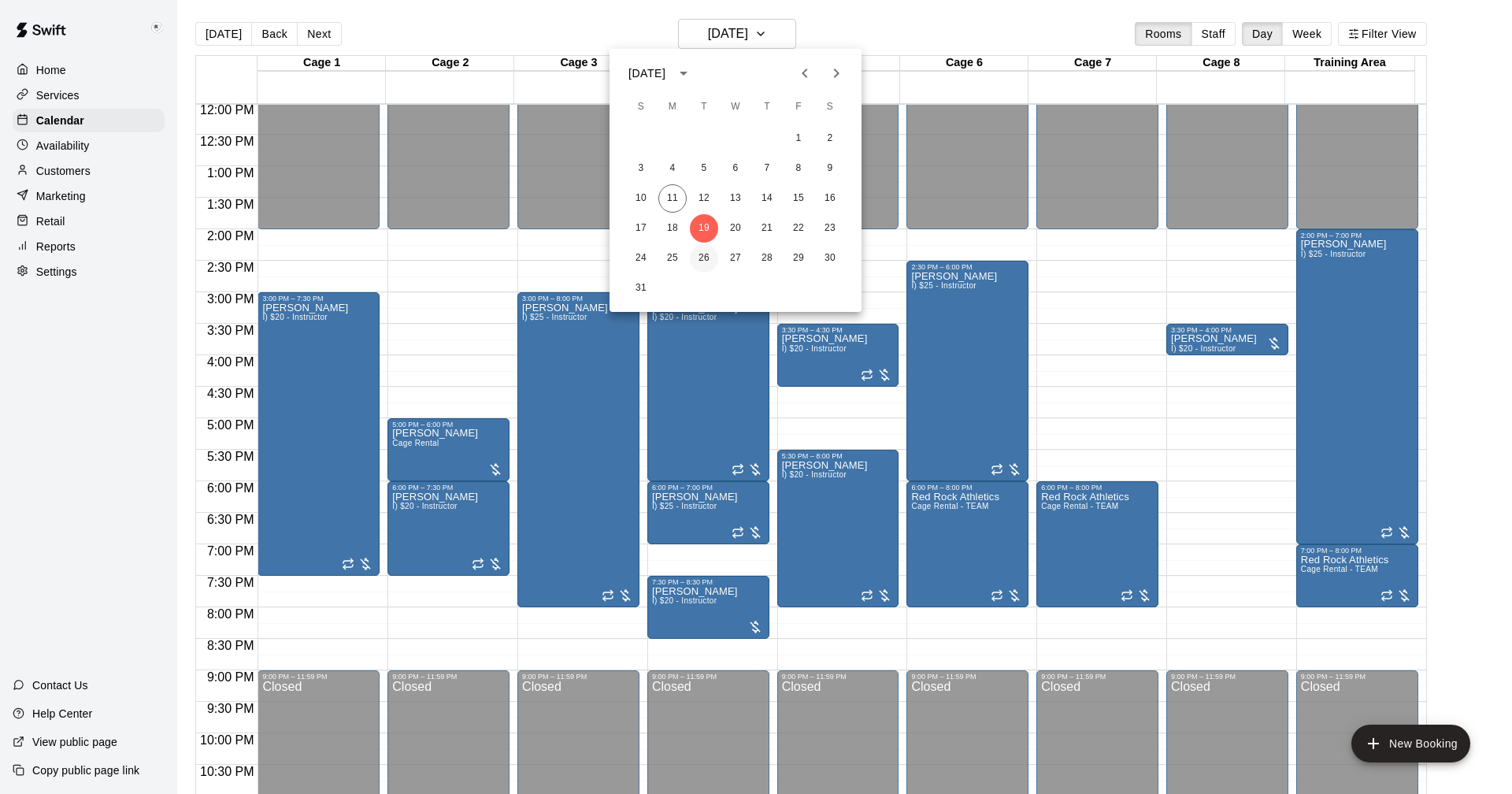
click at [706, 256] on button "26" at bounding box center [704, 259] width 28 height 28
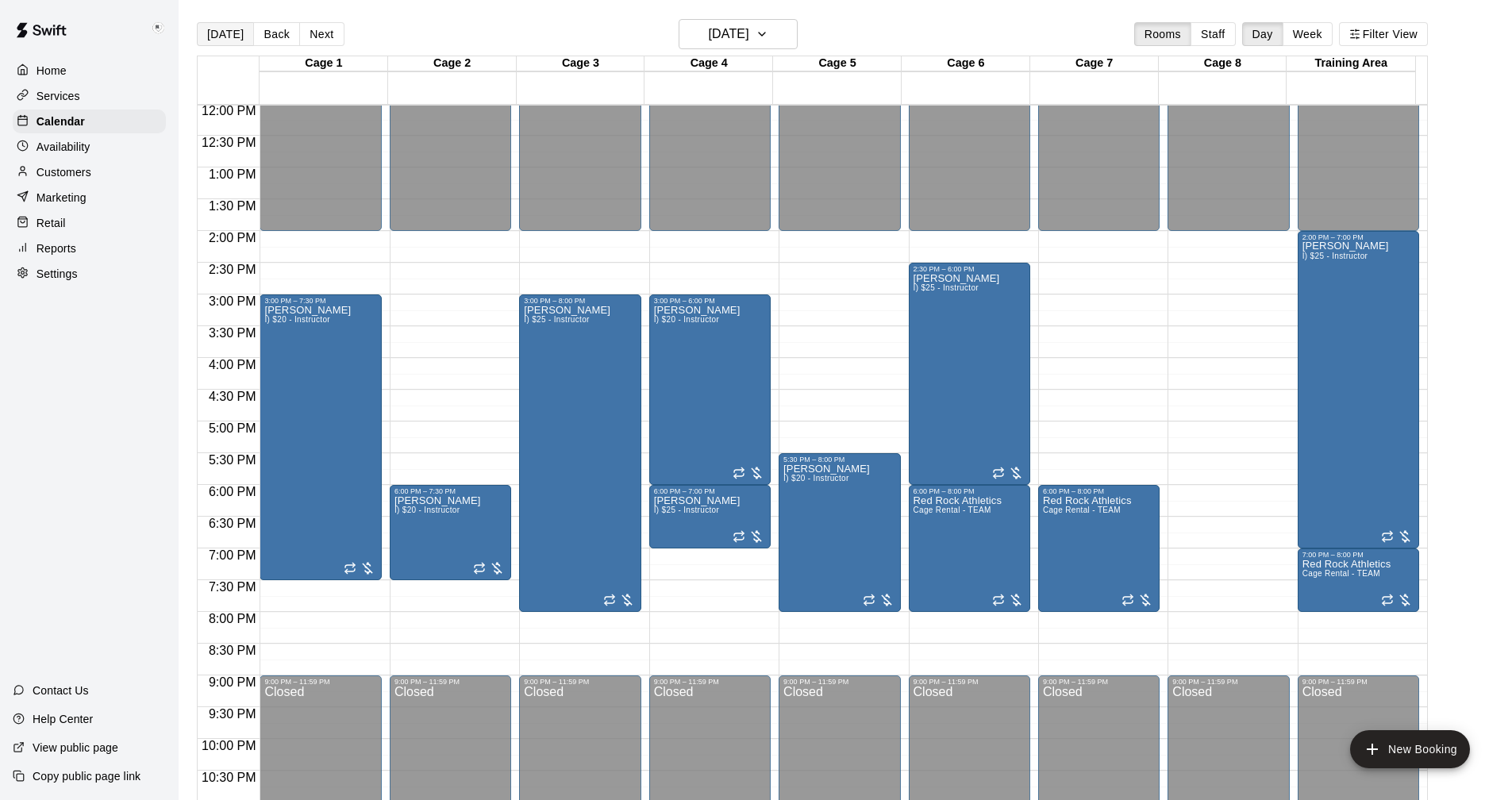
click at [219, 35] on button "[DATE]" at bounding box center [226, 34] width 57 height 24
